Goal: Task Accomplishment & Management: Complete application form

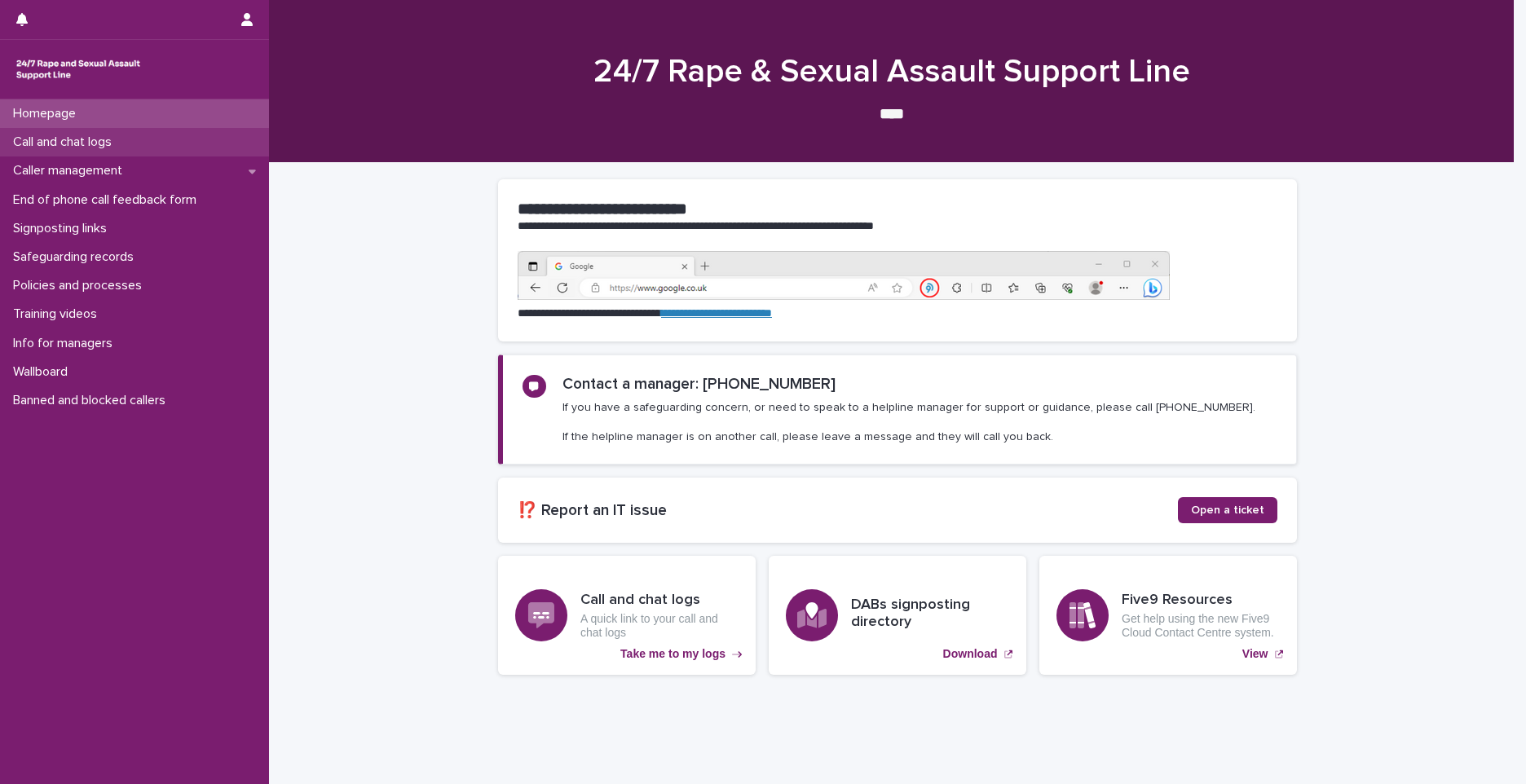
click at [120, 154] on div "Call and chat logs" at bounding box center [134, 142] width 269 height 29
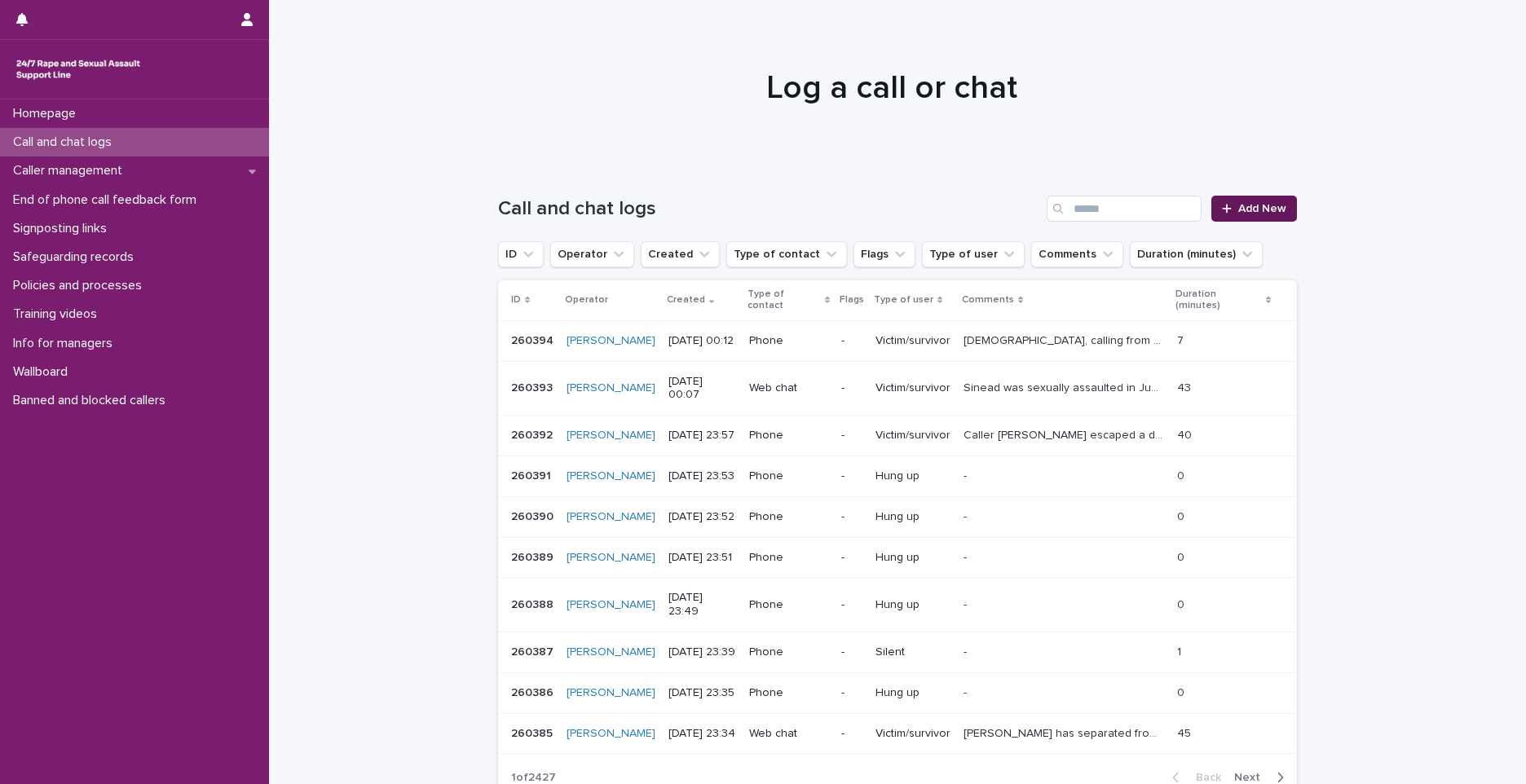
click at [1243, 212] on span "Add New" at bounding box center [1262, 208] width 49 height 11
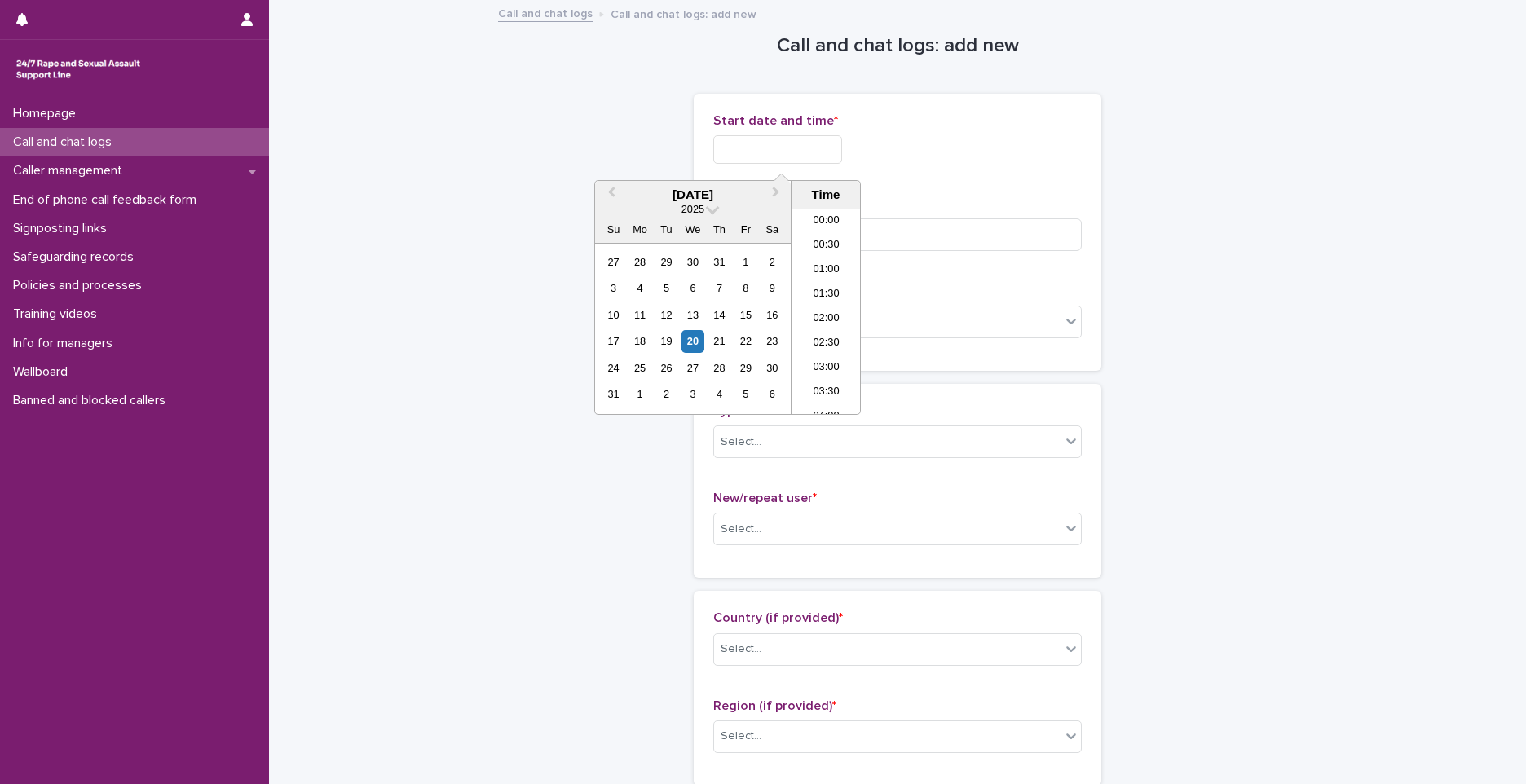
click at [752, 156] on input "text" at bounding box center [777, 149] width 129 height 29
click at [810, 216] on li "00:00" at bounding box center [826, 222] width 69 height 25
click at [812, 148] on input "**********" at bounding box center [777, 149] width 129 height 29
type input "**********"
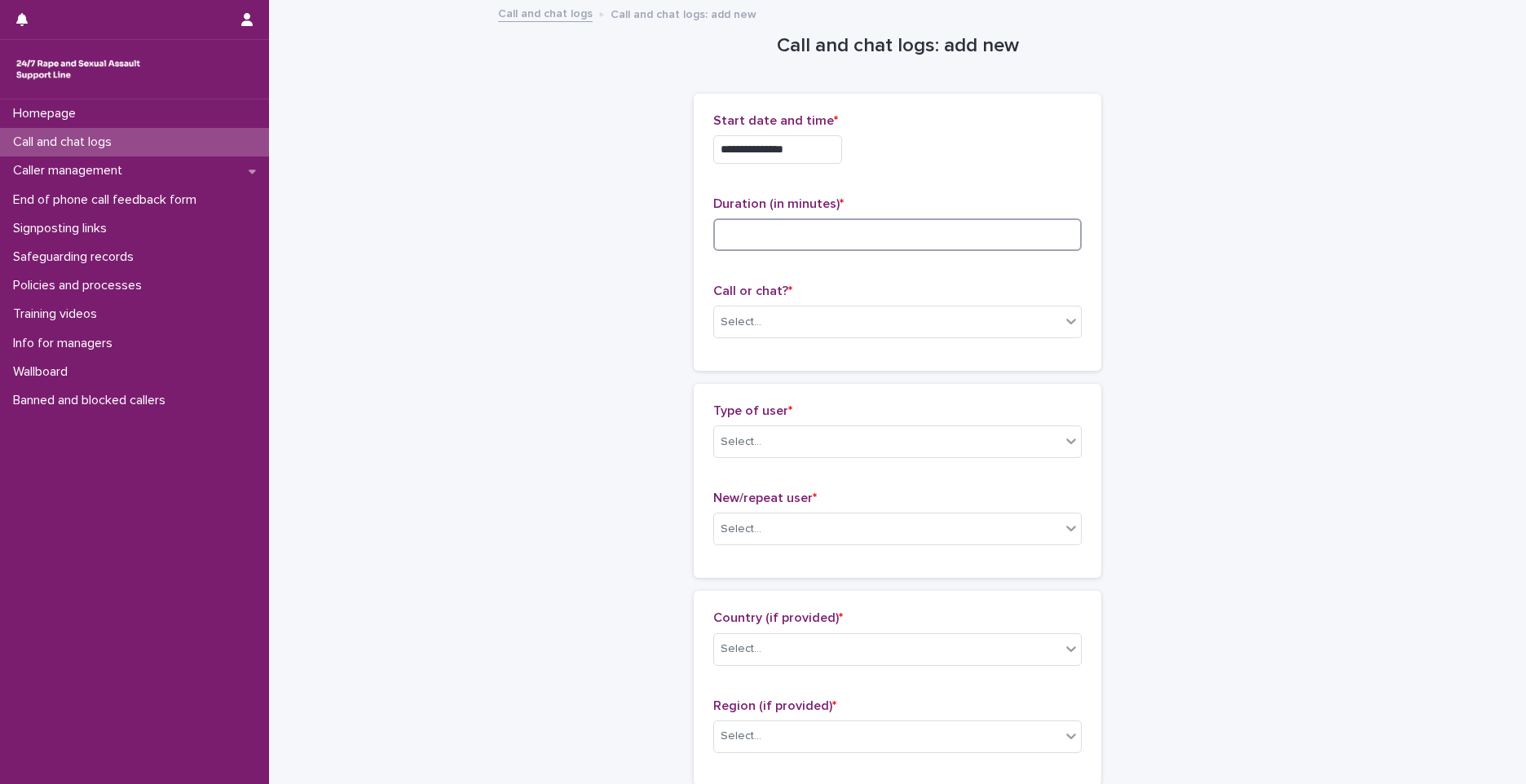
click at [941, 233] on input at bounding box center [897, 235] width 368 height 32
type input "*"
click at [775, 324] on div "Select..." at bounding box center [887, 323] width 347 height 27
drag, startPoint x: 775, startPoint y: 324, endPoint x: 760, endPoint y: 355, distance: 34.4
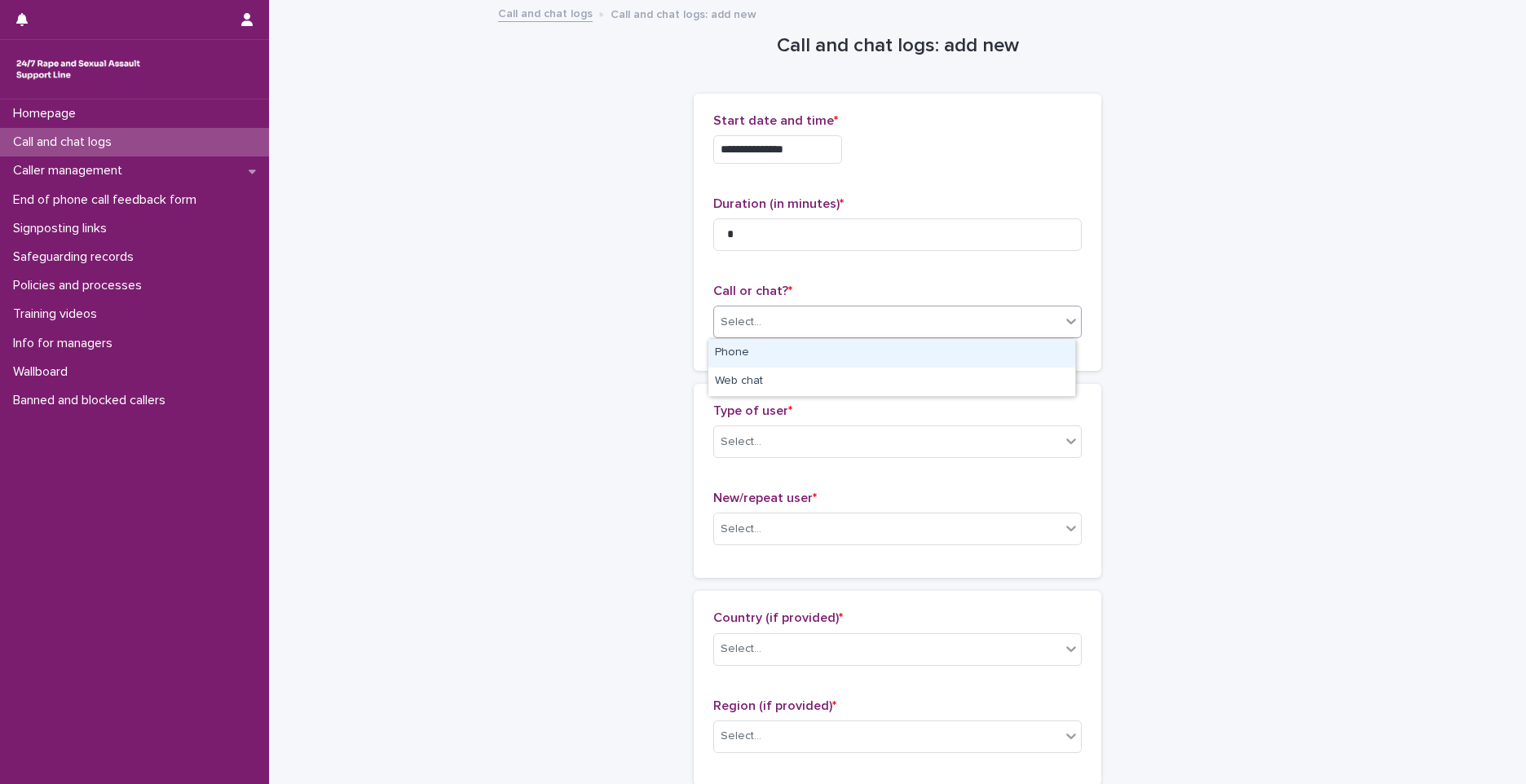
click at [774, 324] on div "Select..." at bounding box center [887, 323] width 347 height 27
click at [774, 330] on div "Select..." at bounding box center [887, 323] width 347 height 27
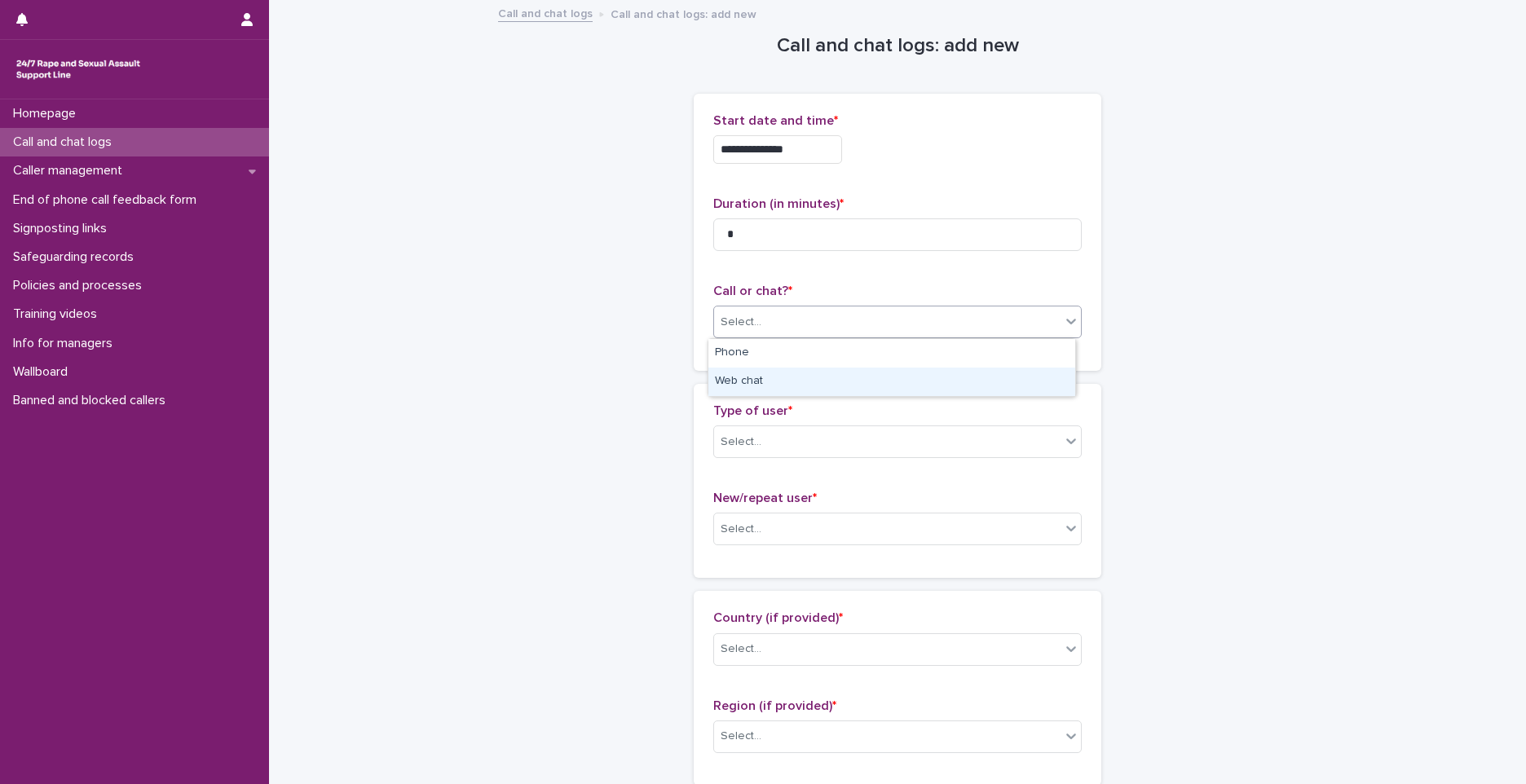
click at [763, 384] on div "Web chat" at bounding box center [891, 382] width 367 height 29
click at [762, 433] on div "Select..." at bounding box center [887, 442] width 347 height 27
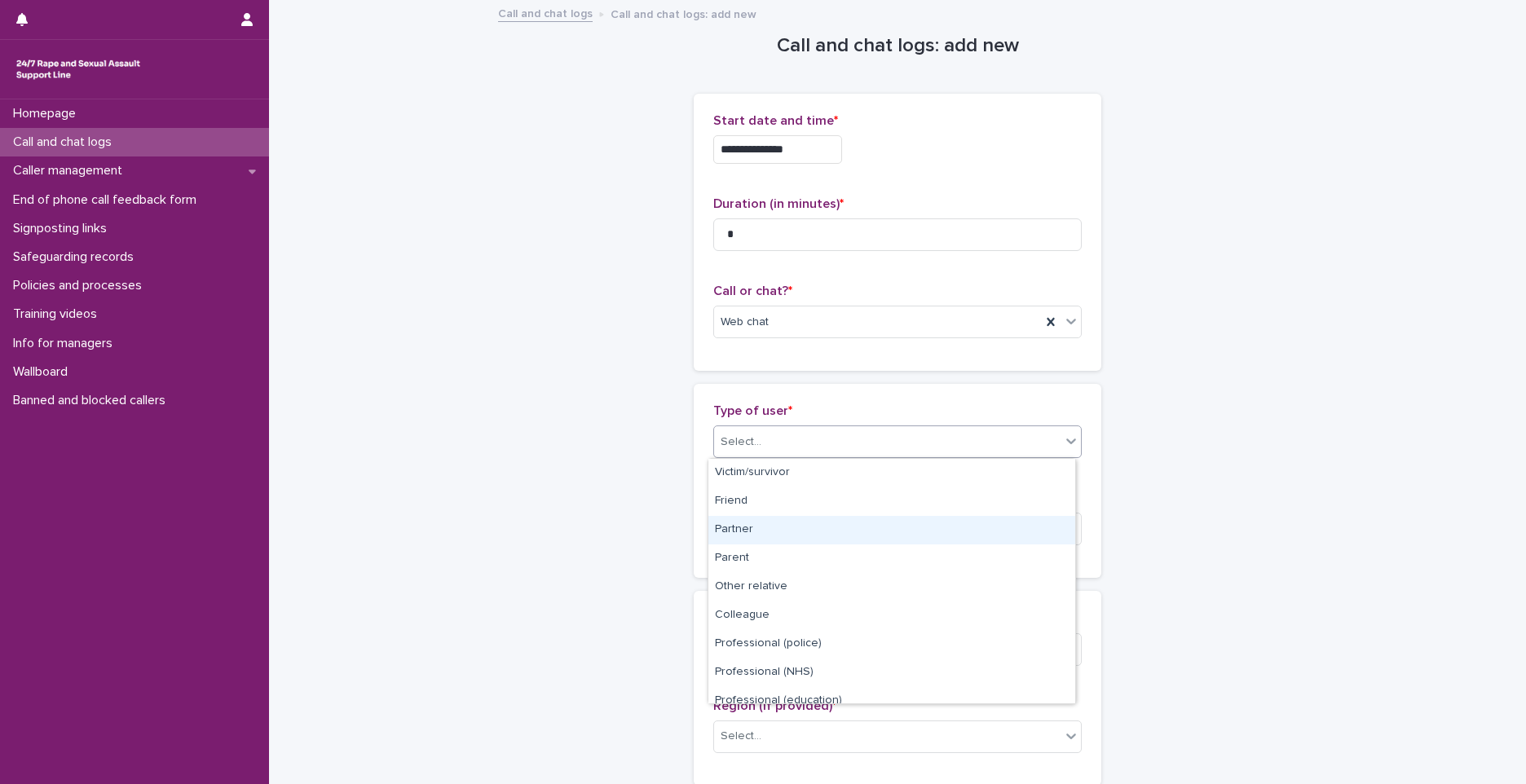
scroll to position [184, 0]
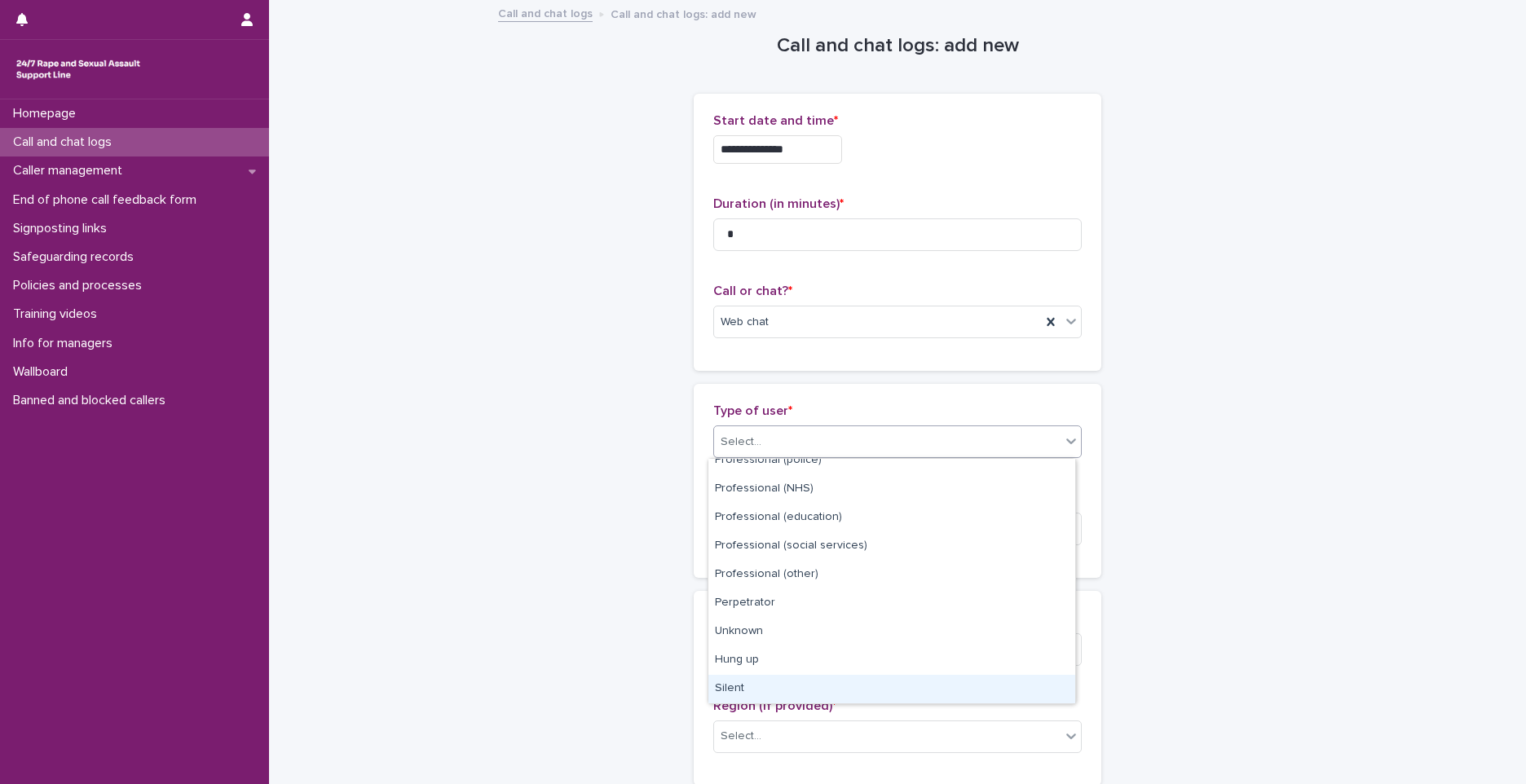
click at [719, 694] on div "Silent" at bounding box center [891, 689] width 367 height 29
click at [719, 694] on div "Country (if provided) * Select... Region (if provided) * Select..." at bounding box center [897, 688] width 368 height 155
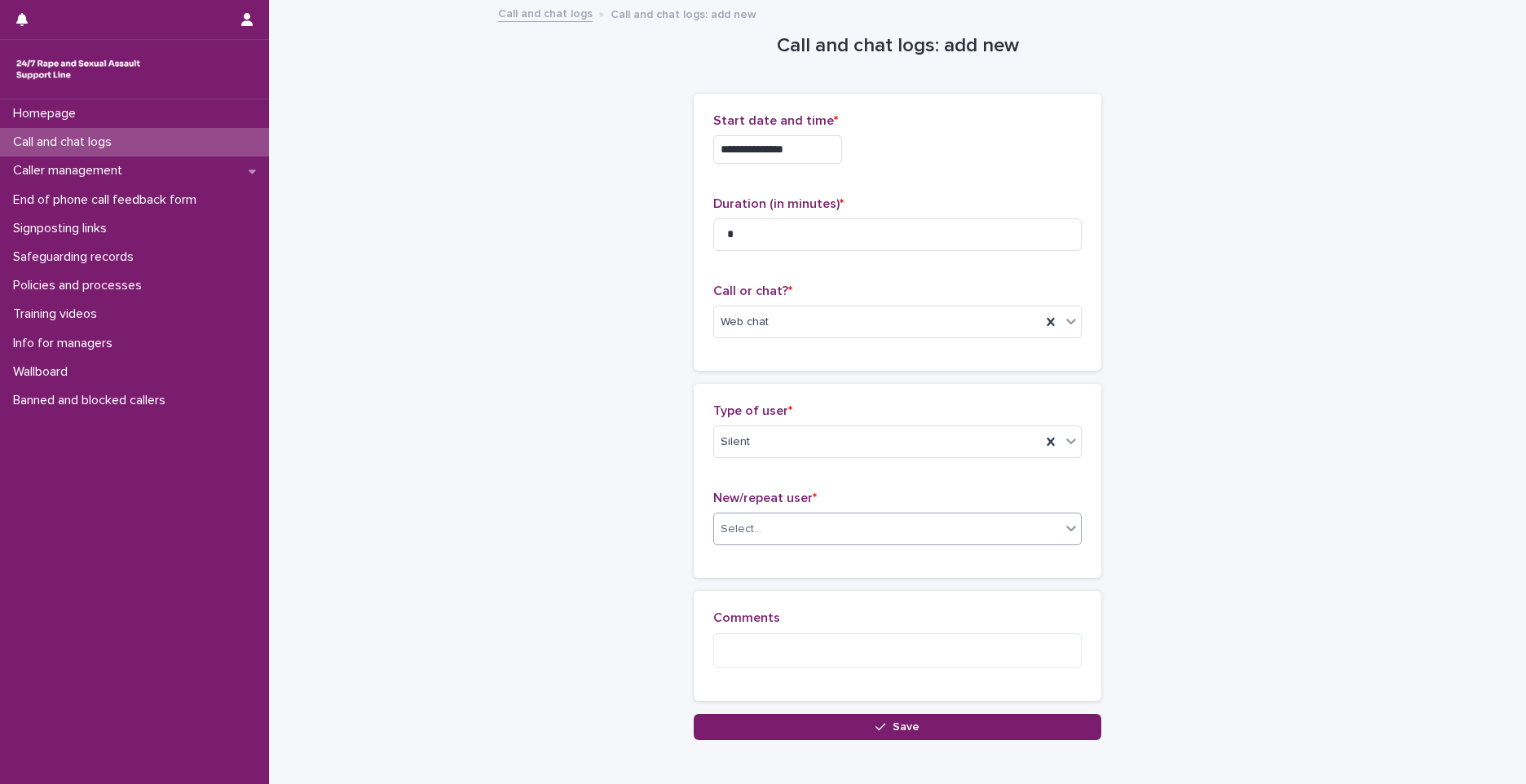
drag, startPoint x: 719, startPoint y: 694, endPoint x: 759, endPoint y: 525, distance: 173.7
click at [759, 525] on div "Select..." at bounding box center [887, 529] width 347 height 27
click at [753, 566] on div "Not known" at bounding box center [891, 560] width 367 height 29
click at [824, 724] on button "Save" at bounding box center [898, 726] width 407 height 26
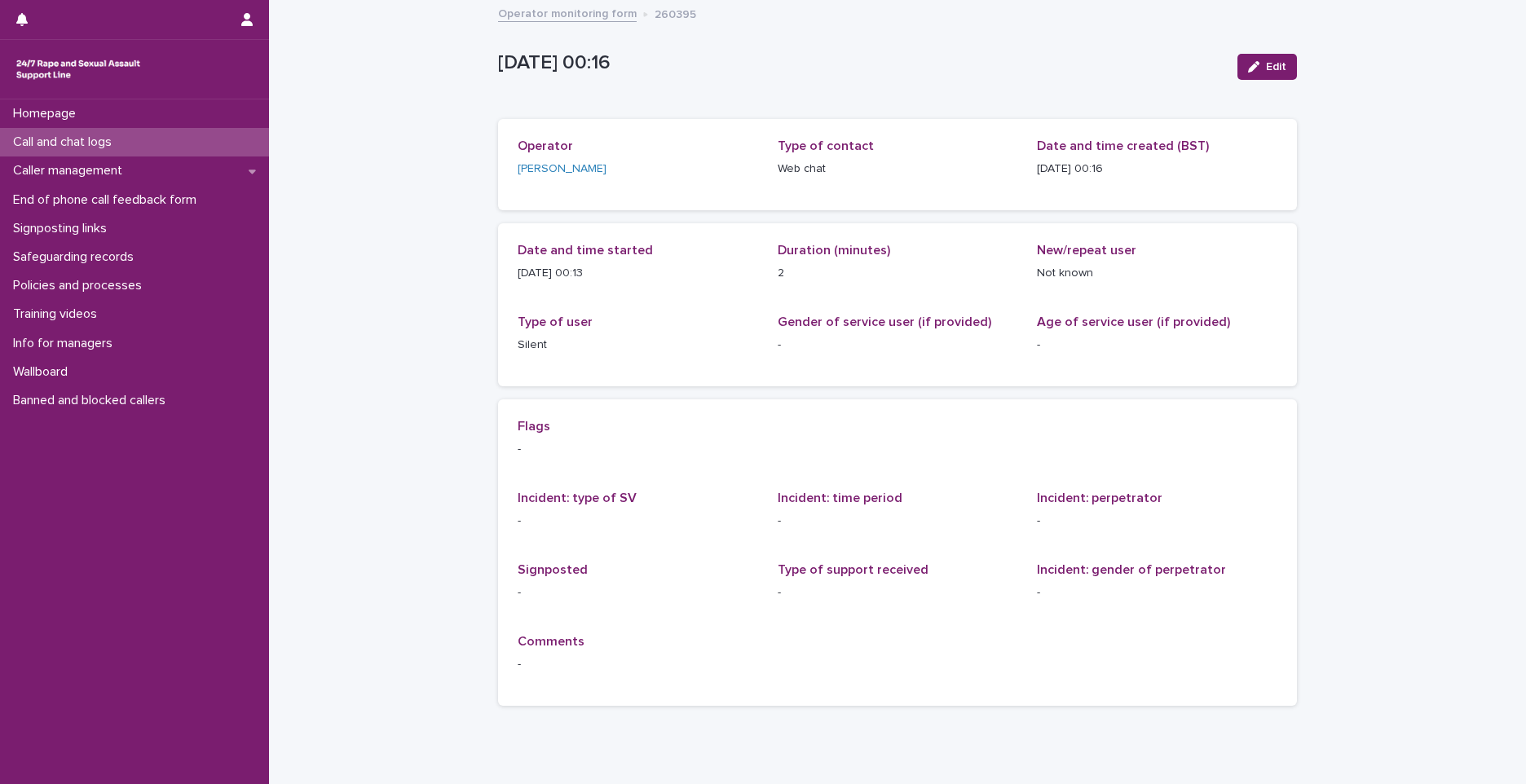
click at [203, 135] on div "Call and chat logs" at bounding box center [134, 142] width 269 height 29
